Goal: Navigation & Orientation: Find specific page/section

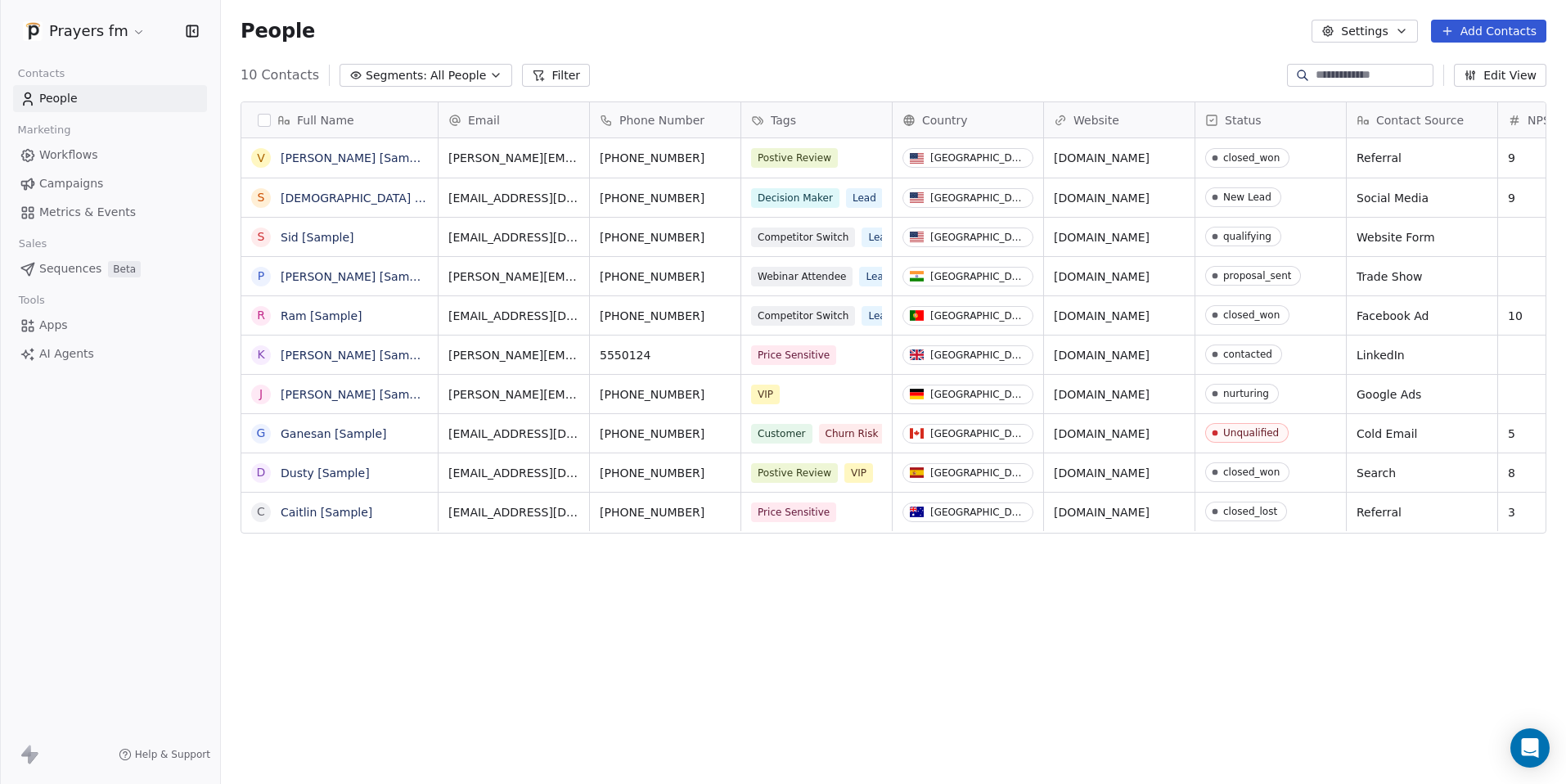
scroll to position [677, 1333]
click at [122, 22] on html "Prayers fm Contacts People Marketing Workflows Campaigns Metrics & Events Sales…" at bounding box center [783, 392] width 1566 height 784
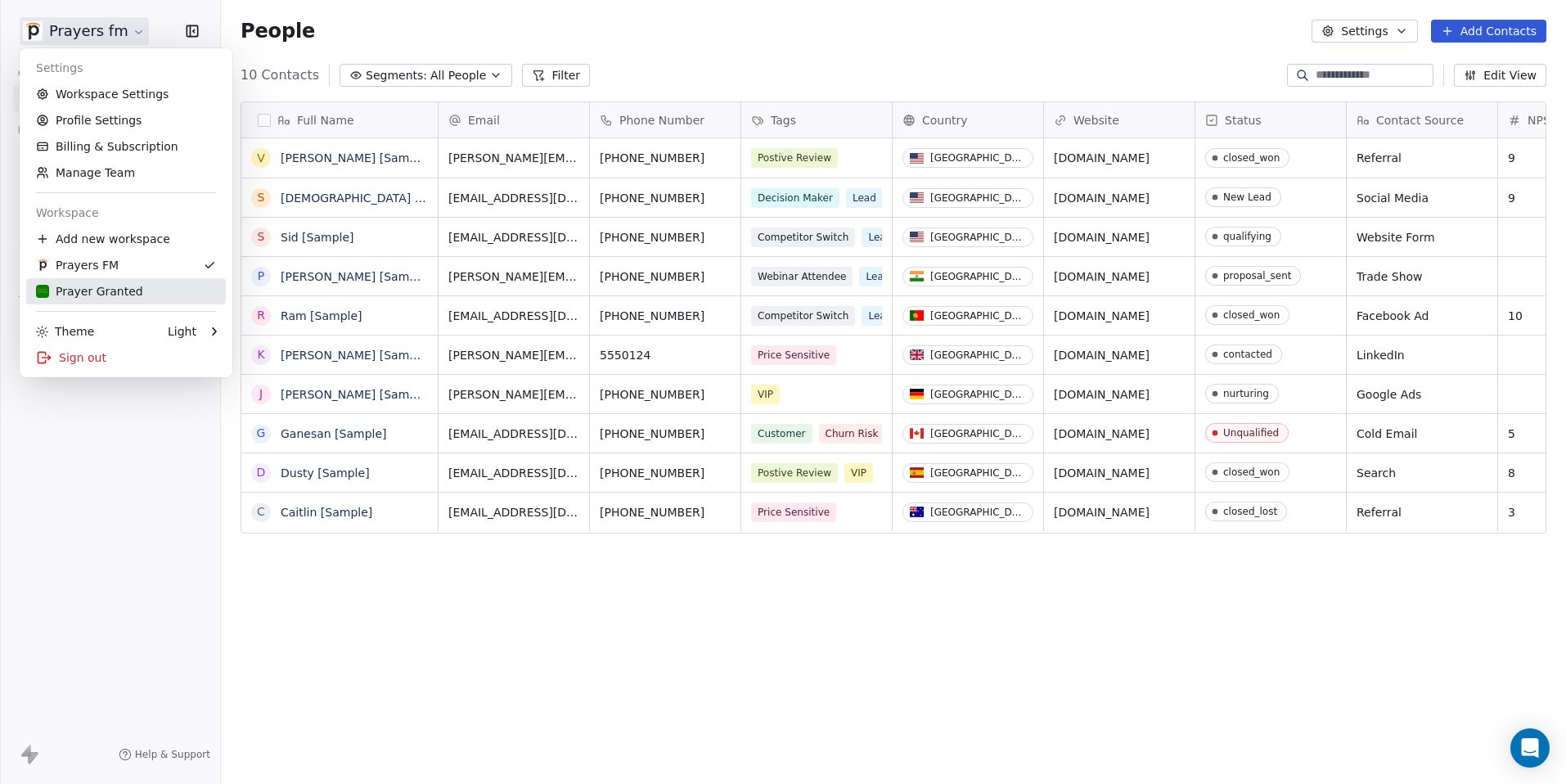
click at [94, 288] on div "Prayer Granted" at bounding box center [89, 290] width 107 height 16
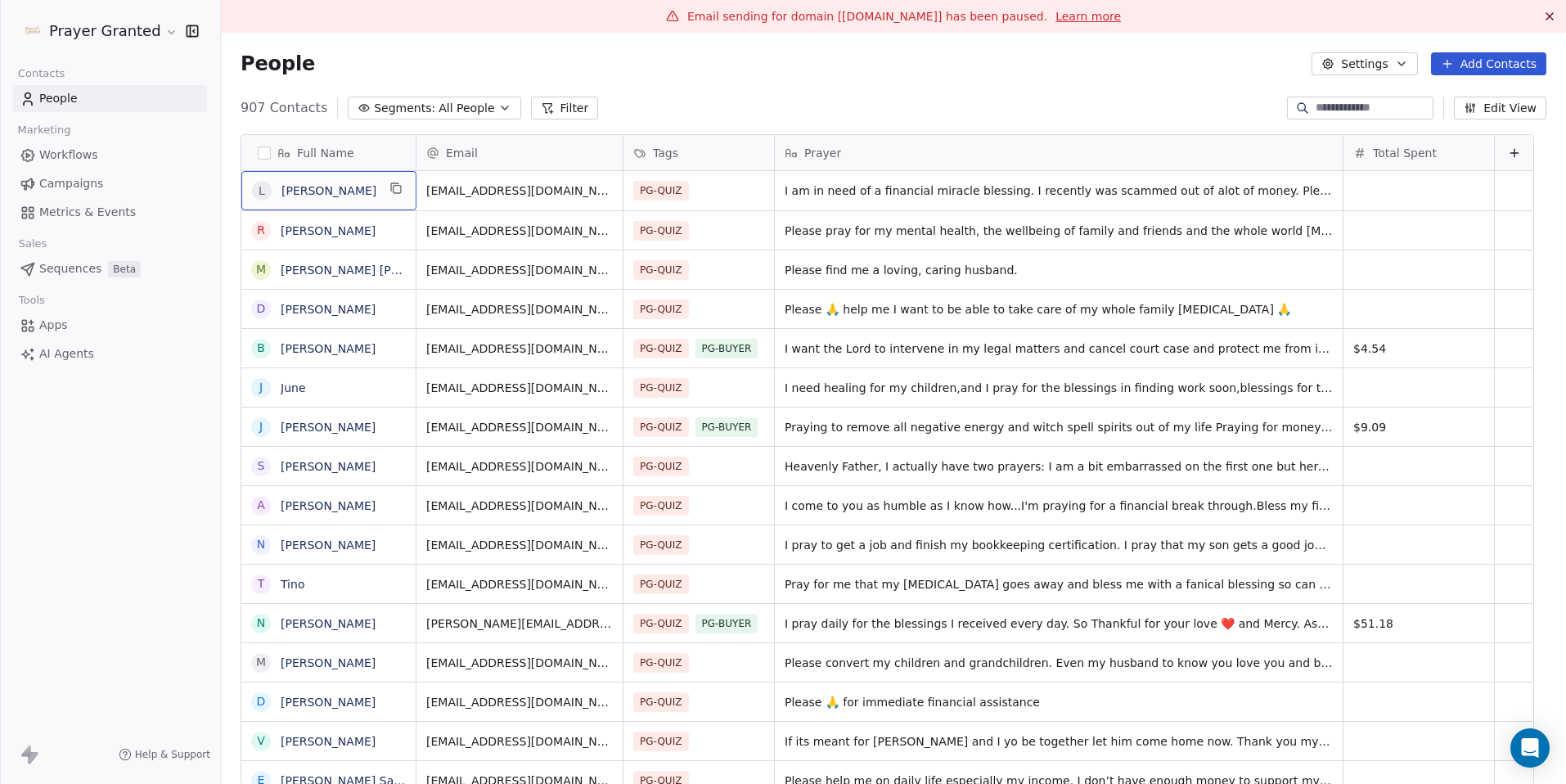
scroll to position [2, 0]
drag, startPoint x: 322, startPoint y: 190, endPoint x: 239, endPoint y: 182, distance: 83.4
click at [228, 165] on div "Full Name L Laura R Raymond Neal M Maria magdalena D Darcie B Bademe Asala J Ju…" at bounding box center [893, 465] width 1345 height 690
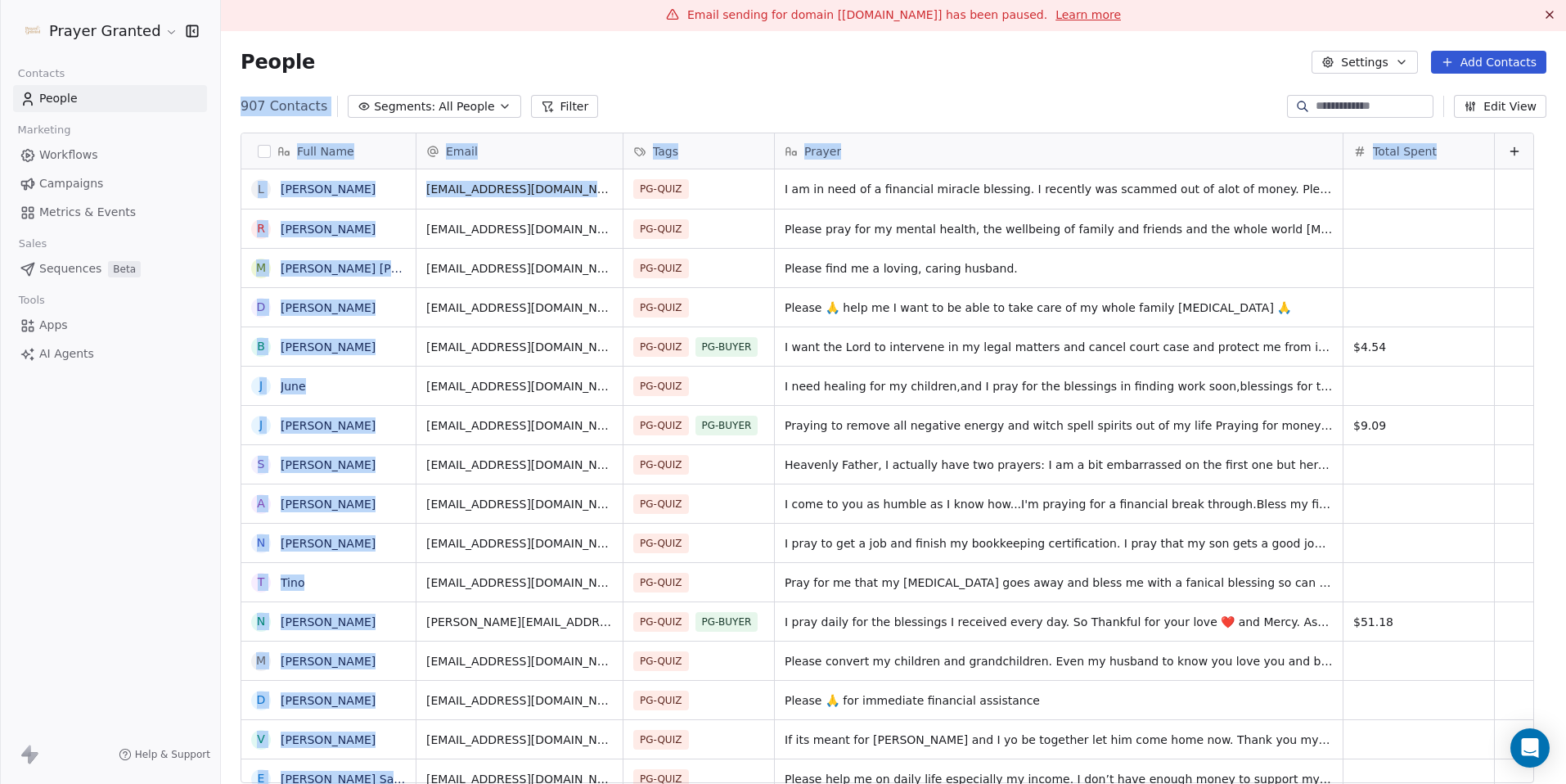
drag, startPoint x: 233, startPoint y: 79, endPoint x: 637, endPoint y: 172, distance: 414.6
click at [637, 172] on section "People Settings Add Contacts 907 Contacts Segments: All People Filter Edit View…" at bounding box center [893, 423] width 1345 height 784
click at [653, 87] on div "People Settings Add Contacts" at bounding box center [893, 62] width 1345 height 62
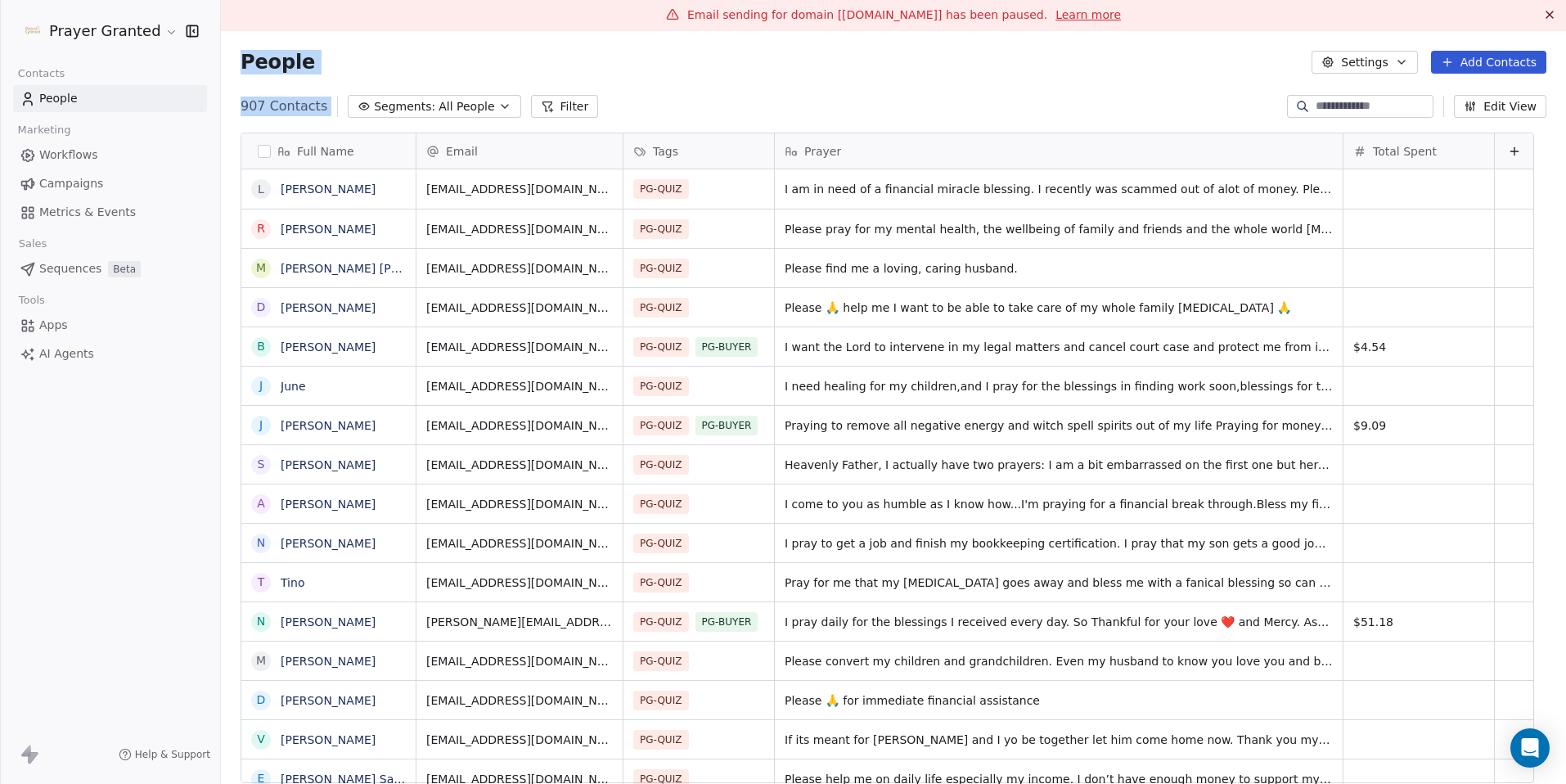
drag, startPoint x: 228, startPoint y: 41, endPoint x: 614, endPoint y: 118, distance: 393.6
click at [614, 118] on section "People Settings Add Contacts 907 Contacts Segments: All People Filter Edit View…" at bounding box center [893, 423] width 1345 height 784
click at [614, 118] on div "907 Contacts Segments: All People Filter Edit View" at bounding box center [893, 106] width 1345 height 26
click at [75, 150] on span "Workflows" at bounding box center [68, 155] width 59 height 17
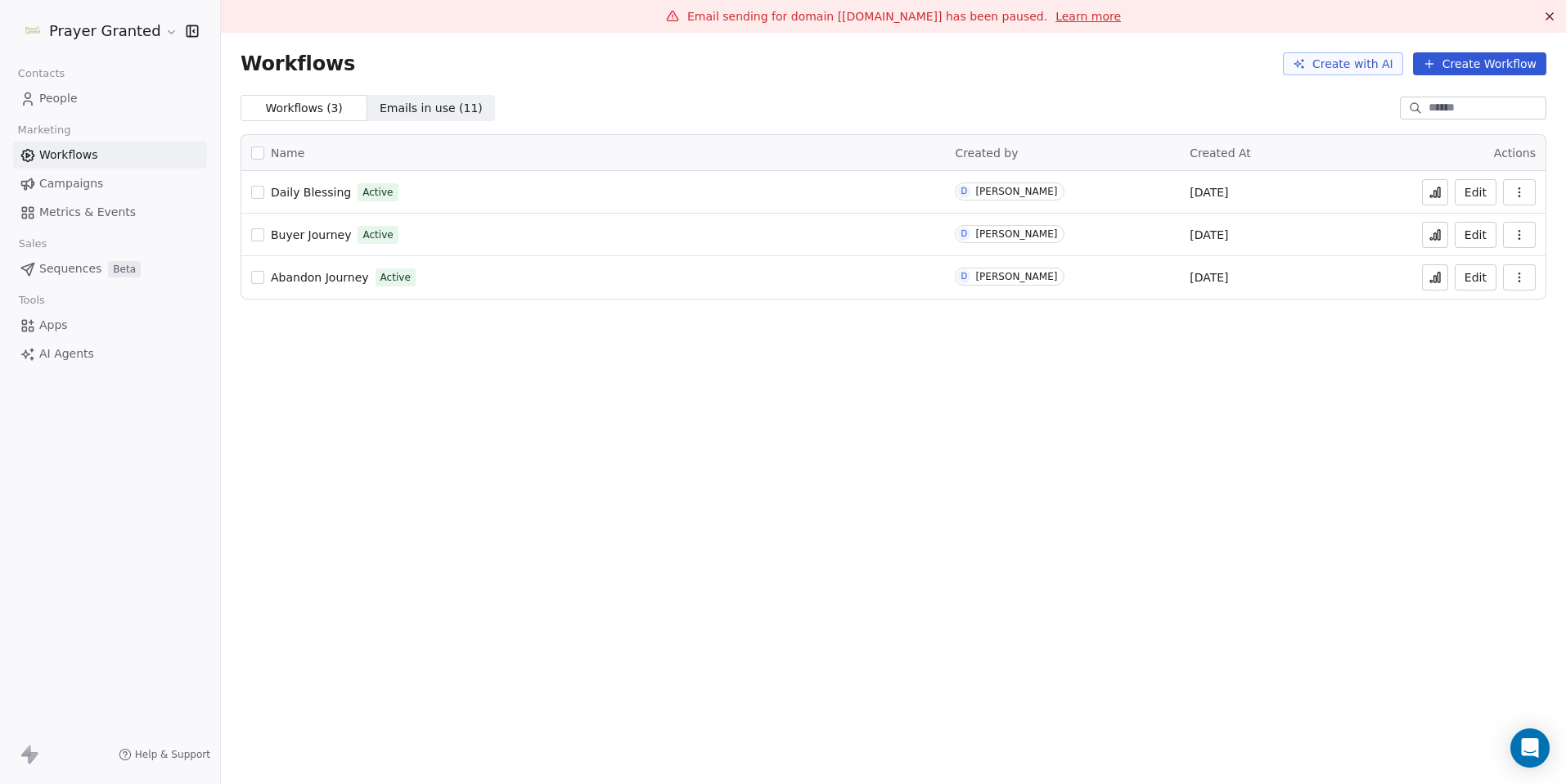
click at [319, 279] on span "Abandon Journey" at bounding box center [320, 277] width 99 height 13
click at [1435, 279] on icon at bounding box center [1435, 279] width 3 height 7
